Goal: Information Seeking & Learning: Learn about a topic

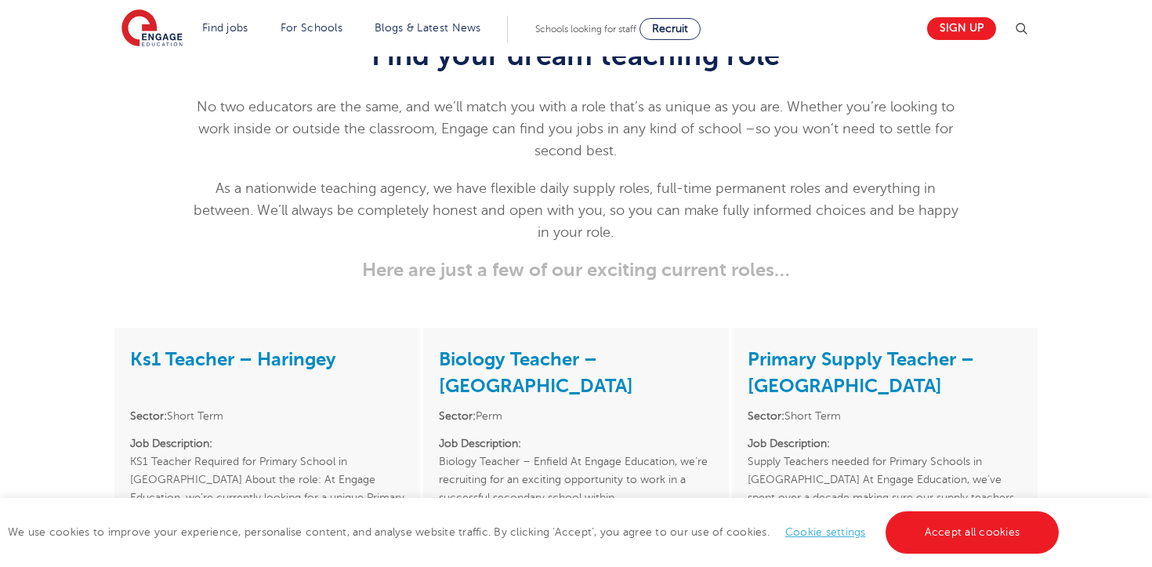
scroll to position [1945, 0]
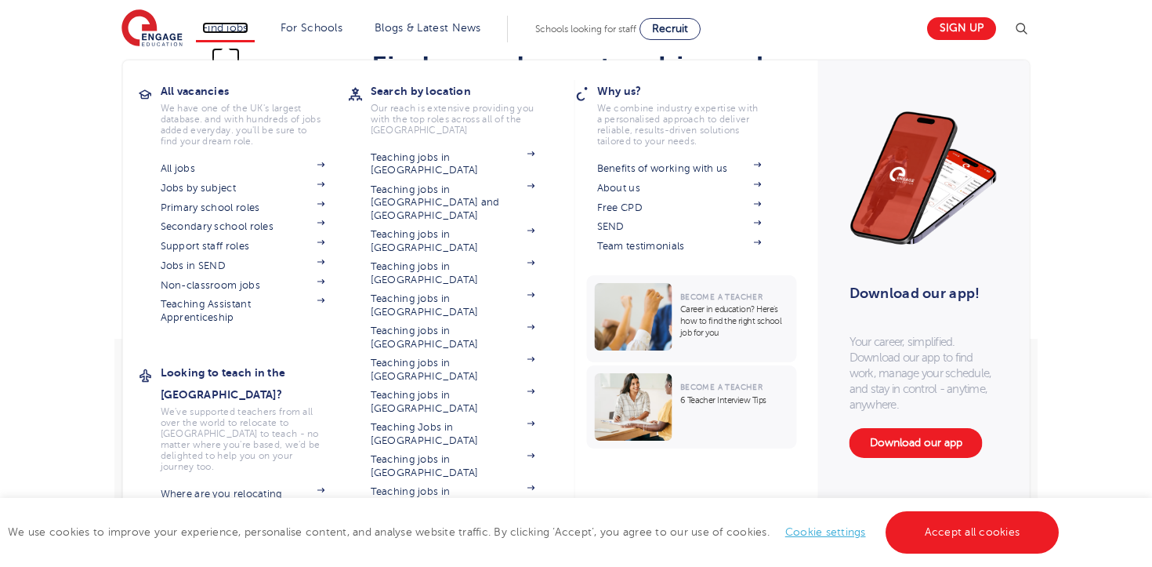
click at [222, 28] on link "Find jobs" at bounding box center [225, 28] width 46 height 12
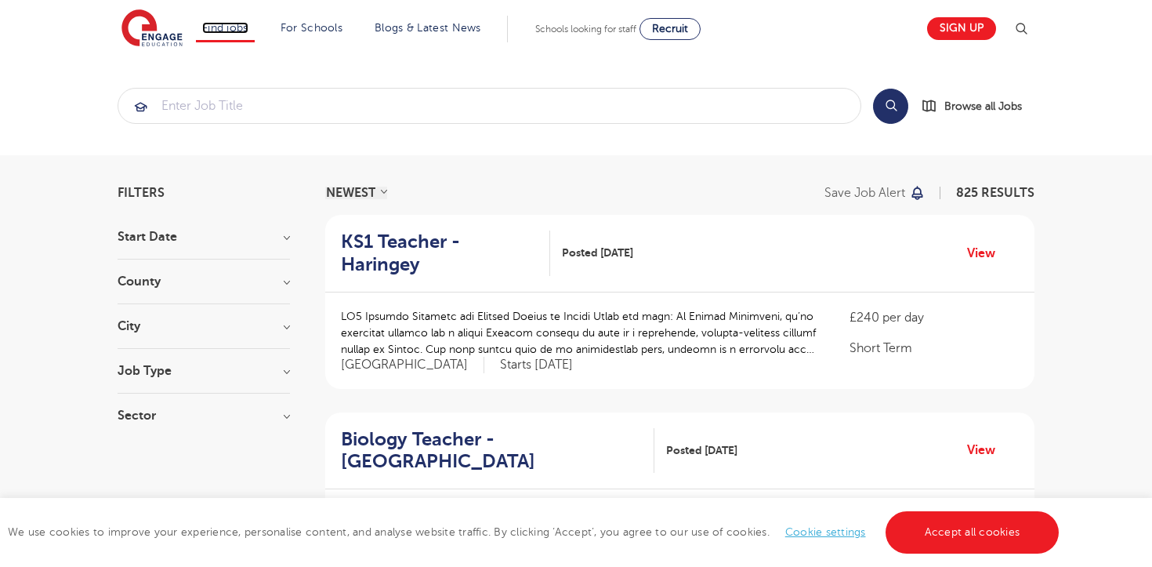
click at [222, 28] on link "Find jobs" at bounding box center [225, 28] width 46 height 12
click at [78, 148] on section "Search Browse all Jobs" at bounding box center [576, 105] width 1152 height 99
click at [161, 31] on img at bounding box center [151, 28] width 61 height 39
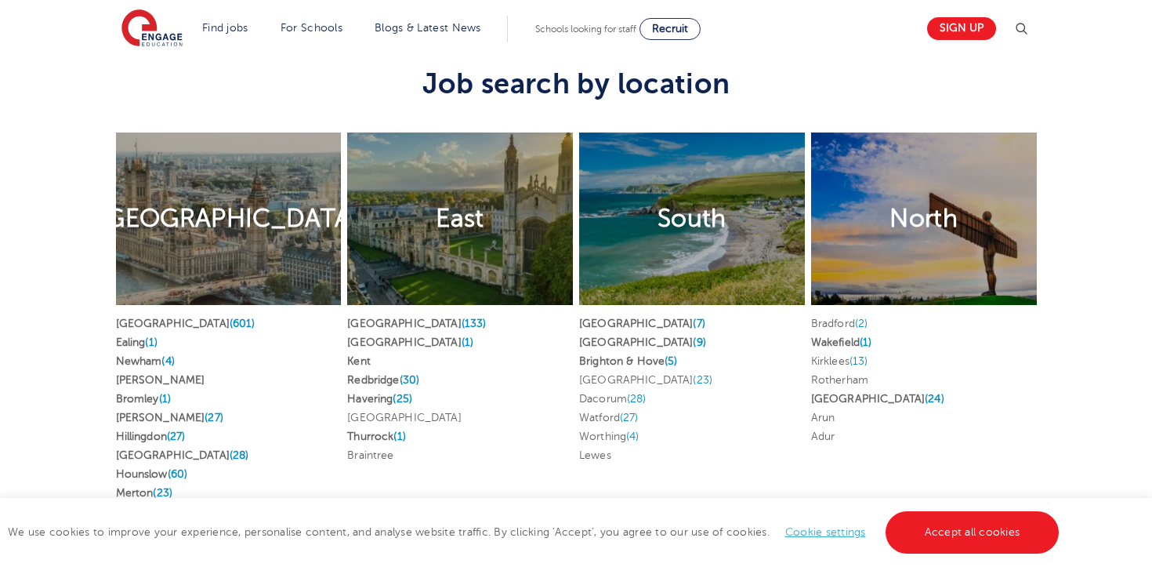
scroll to position [2928, 0]
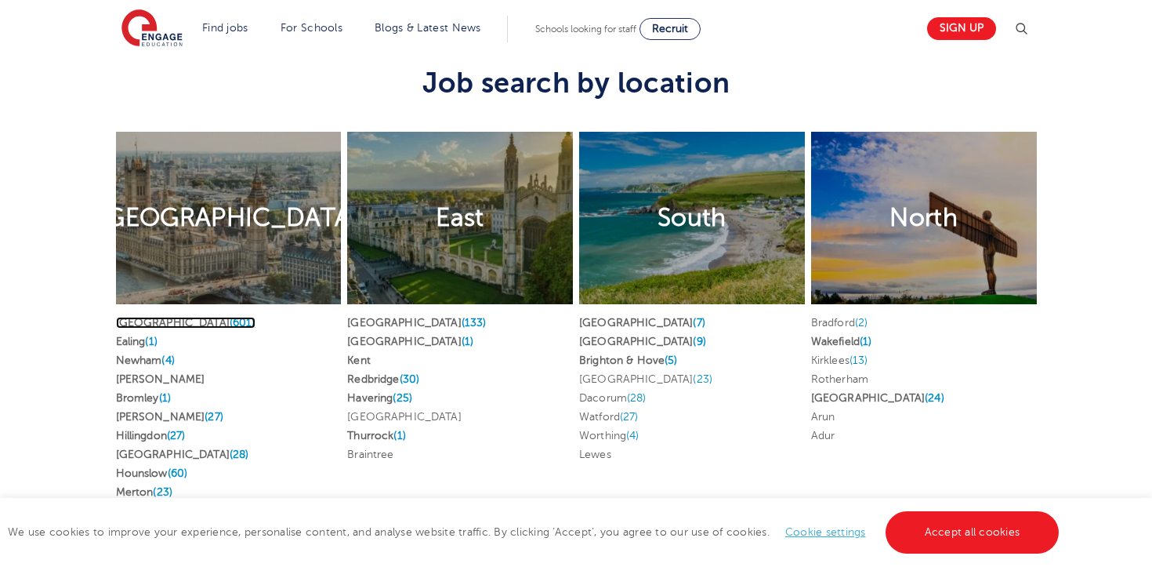
click at [146, 317] on link "London (601)" at bounding box center [186, 323] width 140 height 12
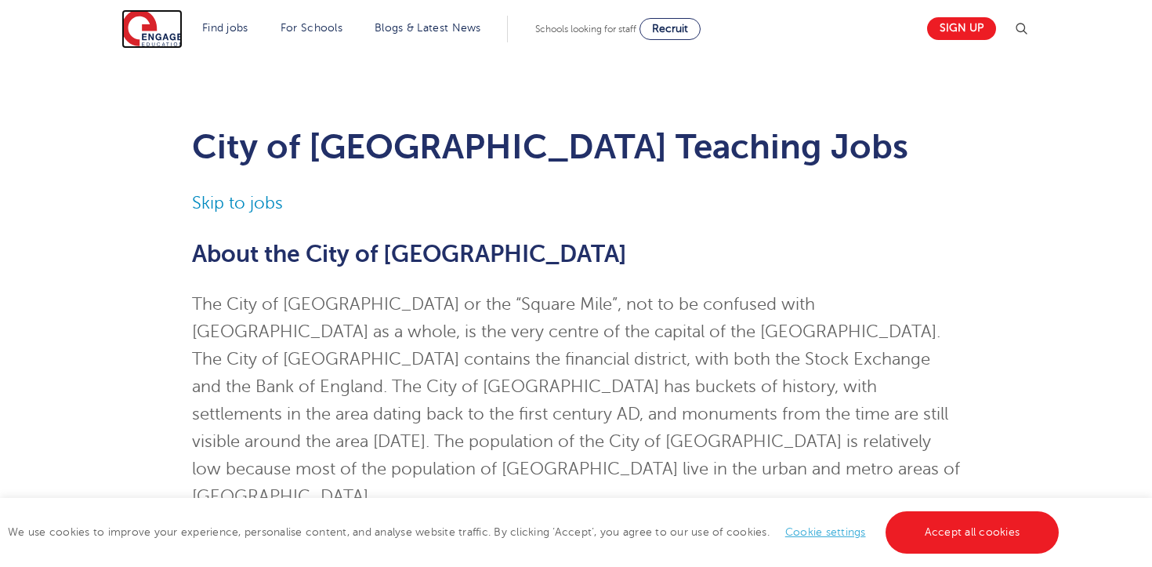
click at [141, 25] on img at bounding box center [151, 28] width 61 height 39
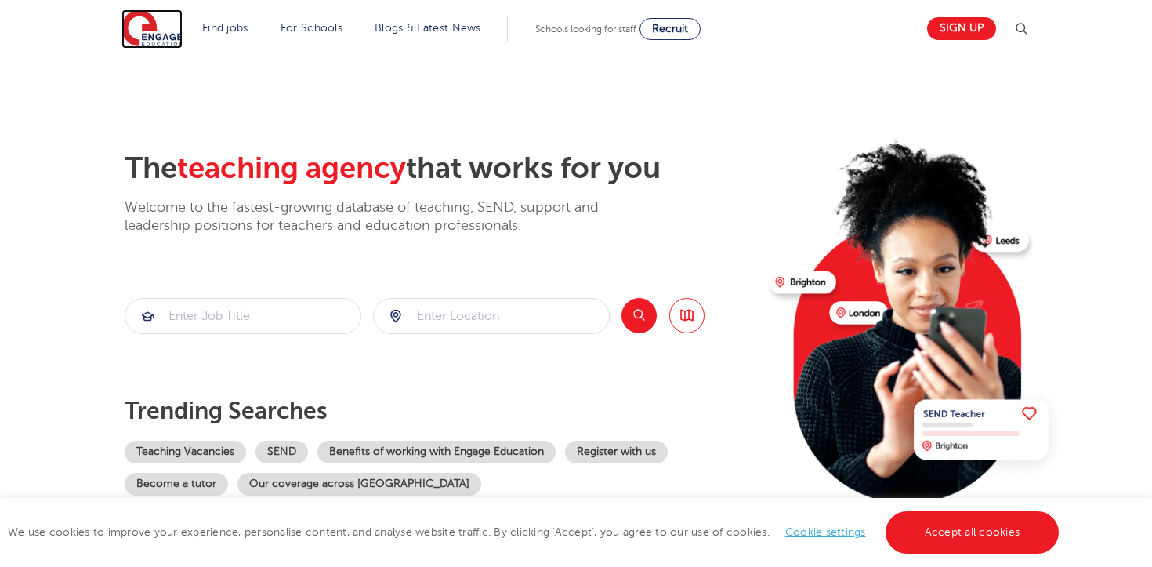
click at [141, 25] on img at bounding box center [151, 28] width 61 height 39
